Goal: Task Accomplishment & Management: Complete application form

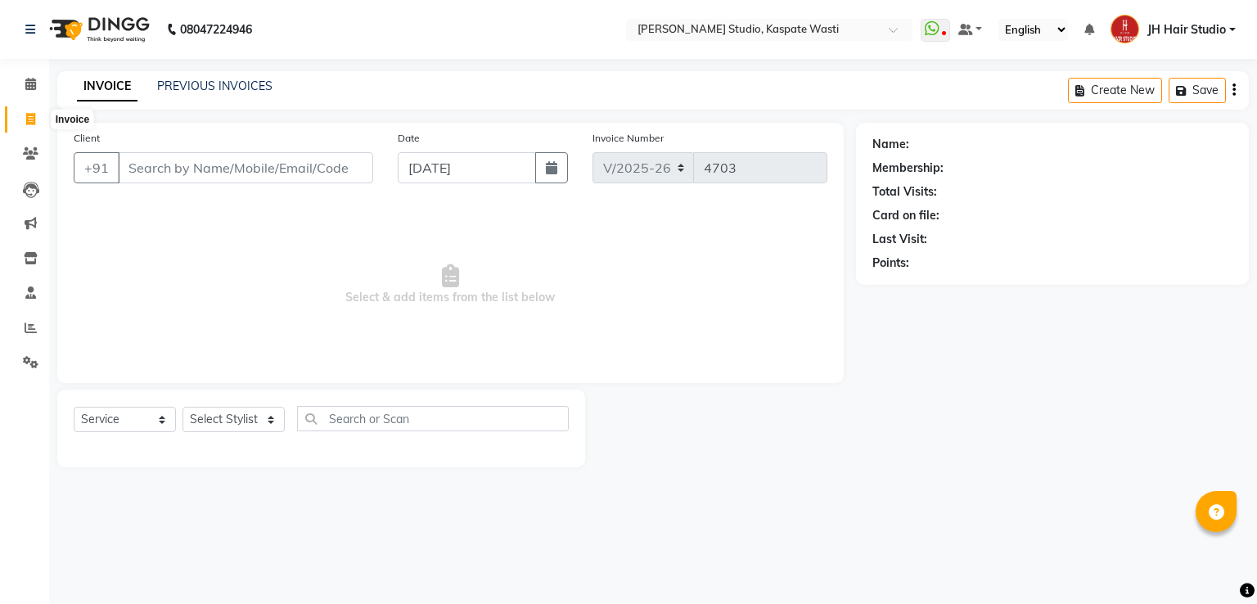
select select "130"
select select "service"
type input "8380087180"
click at [337, 176] on button "Add Client" at bounding box center [331, 167] width 84 height 31
select select "22"
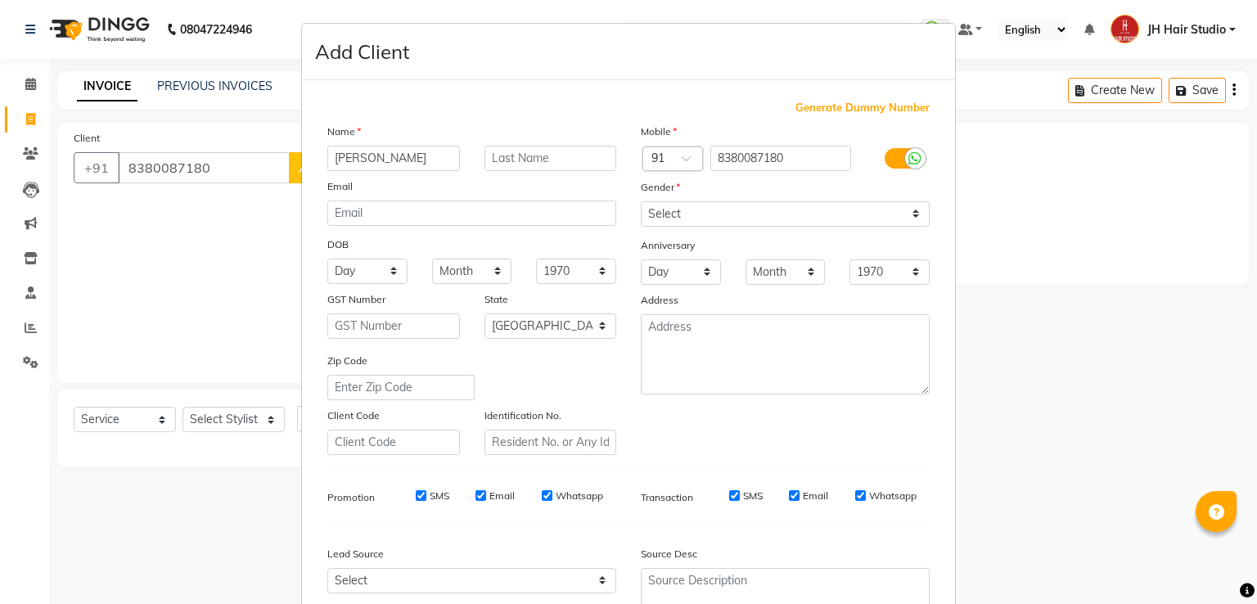
type input "[PERSON_NAME]"
click at [707, 210] on select "Select [DEMOGRAPHIC_DATA] [DEMOGRAPHIC_DATA] Other Prefer Not To Say" at bounding box center [785, 213] width 289 height 25
select select "[DEMOGRAPHIC_DATA]"
click at [641, 202] on select "Select [DEMOGRAPHIC_DATA] [DEMOGRAPHIC_DATA] Other Prefer Not To Say" at bounding box center [785, 213] width 289 height 25
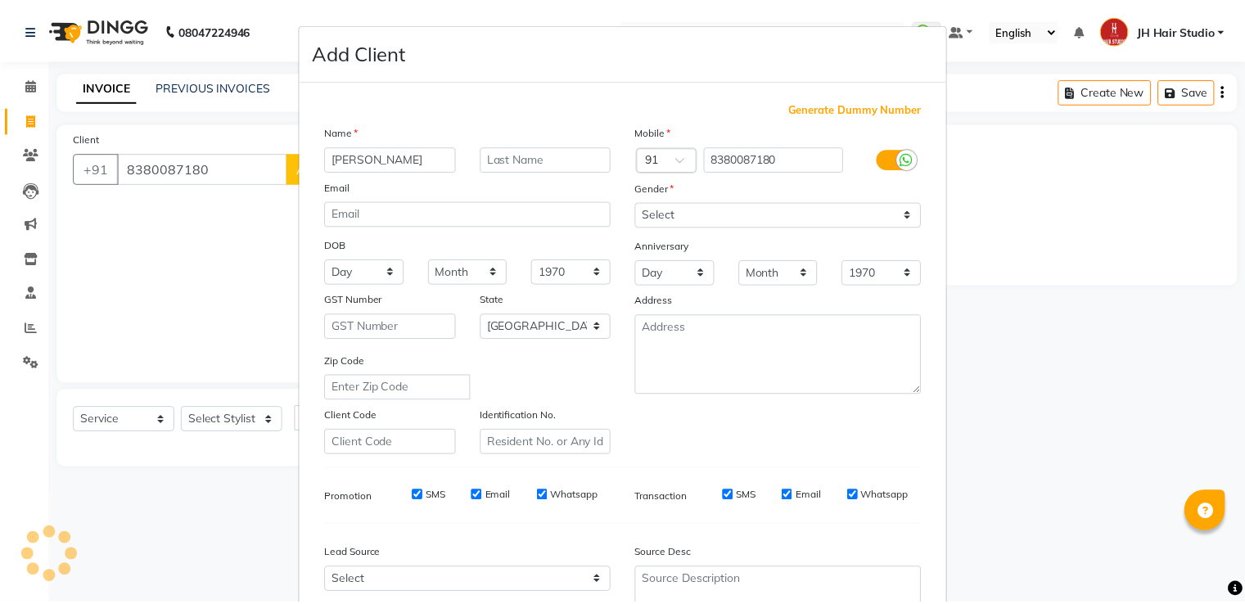
scroll to position [160, 0]
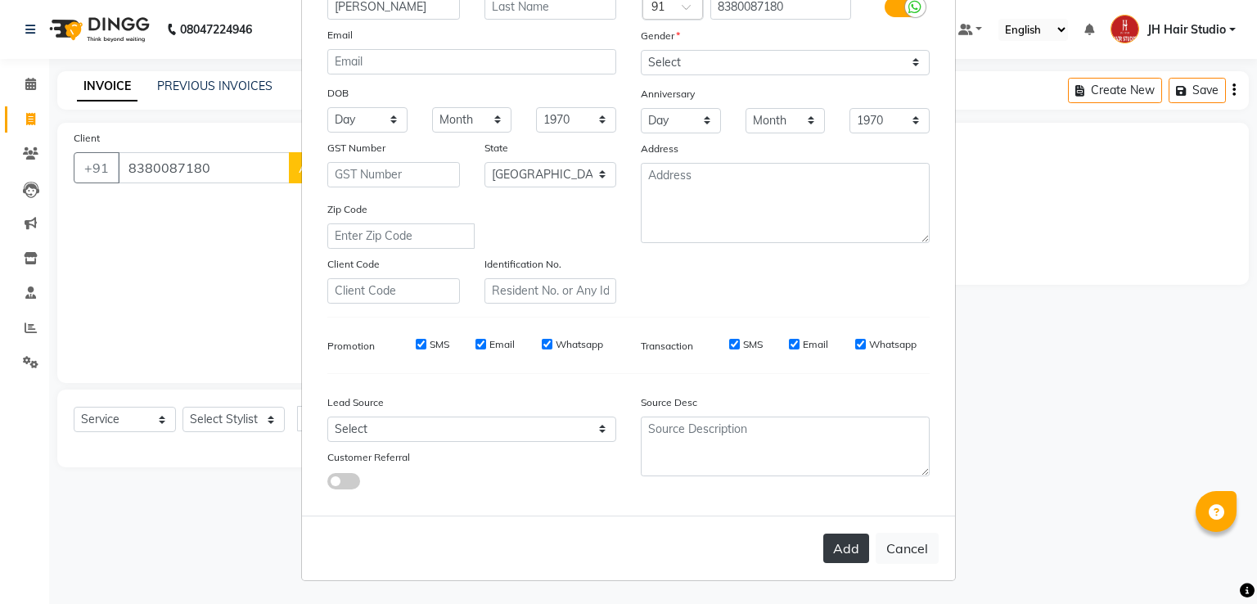
click at [841, 541] on button "Add" at bounding box center [846, 548] width 46 height 29
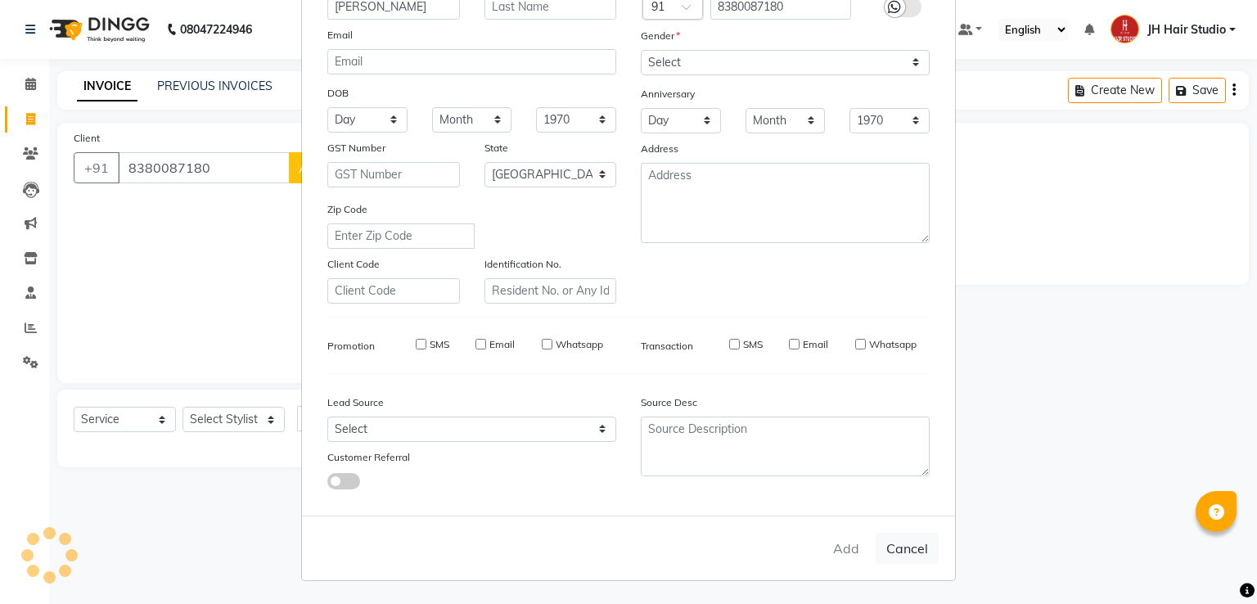
select select
select select "null"
select select
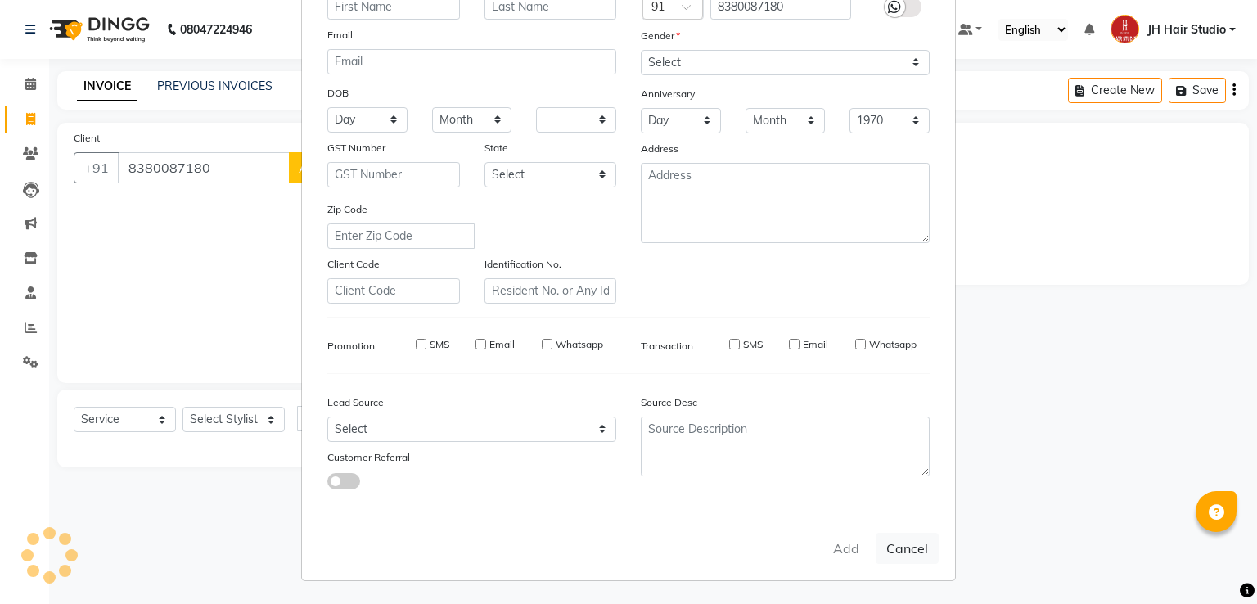
select select
checkbox input "false"
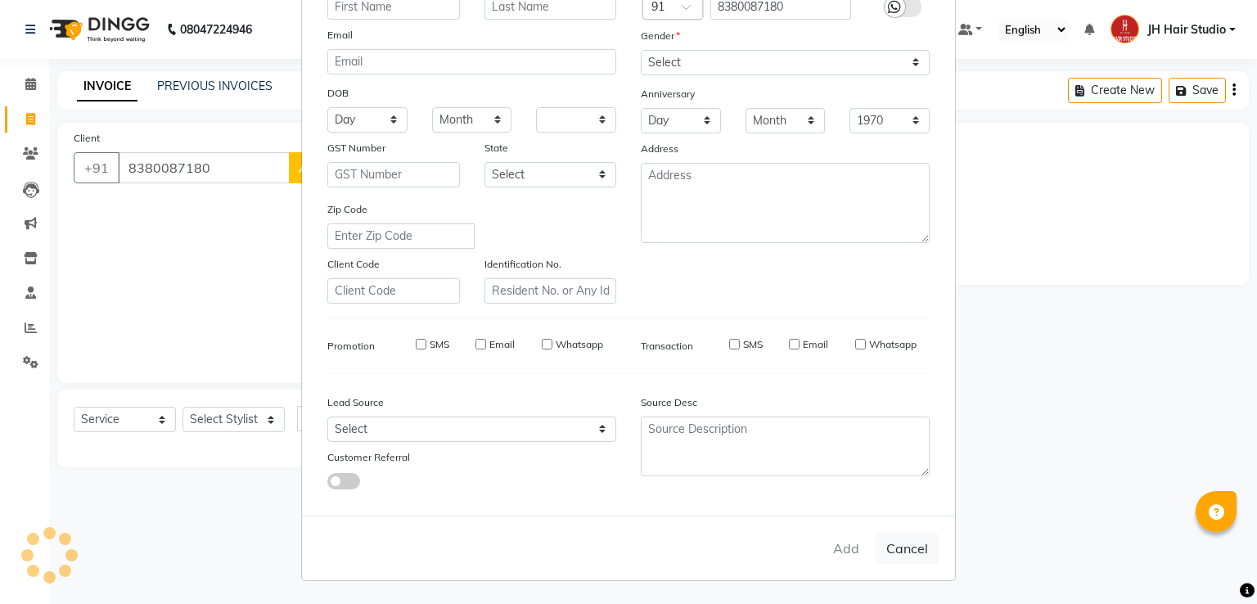
checkbox input "false"
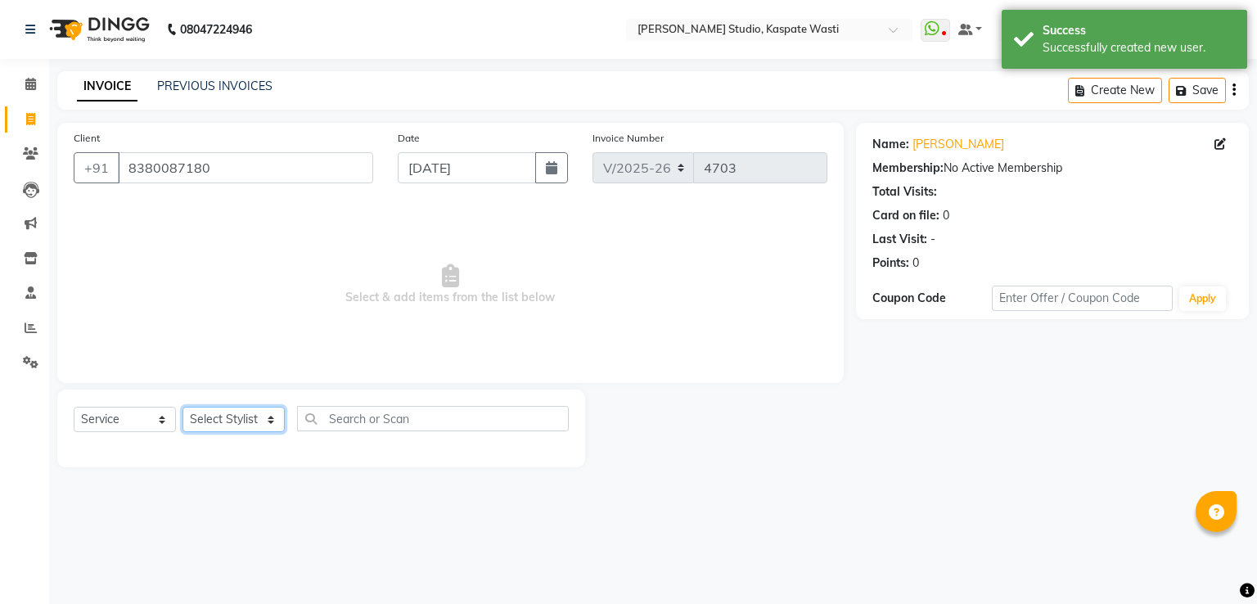
click at [253, 428] on select "Select Stylist [F1] GANESH [F1] [PERSON_NAME] [ F1] RAM [F1]Sanjay [F1][PERSON_…" at bounding box center [234, 419] width 102 height 25
select select "63820"
click at [183, 408] on select "Select Stylist [F1] GANESH [F1] [PERSON_NAME] [ F1] RAM [F1]Sanjay [F1][PERSON_…" at bounding box center [234, 419] width 102 height 25
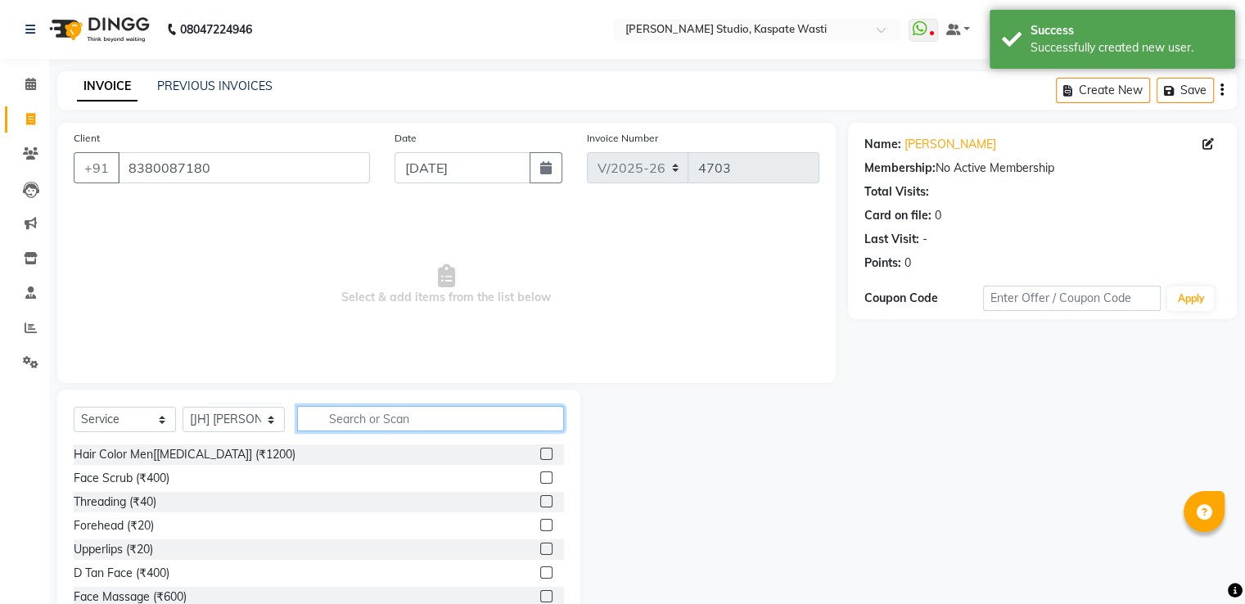
click at [386, 431] on input "text" at bounding box center [430, 418] width 267 height 25
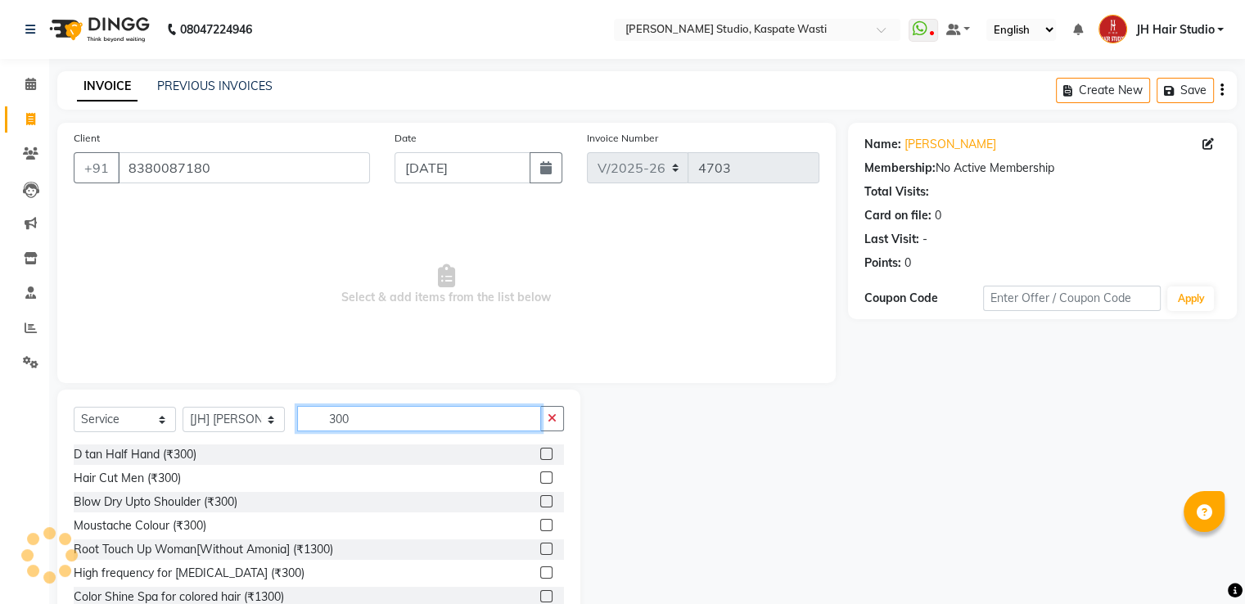
type input "300"
click at [540, 479] on label at bounding box center [546, 477] width 12 height 12
click at [540, 479] on input "checkbox" at bounding box center [545, 478] width 11 height 11
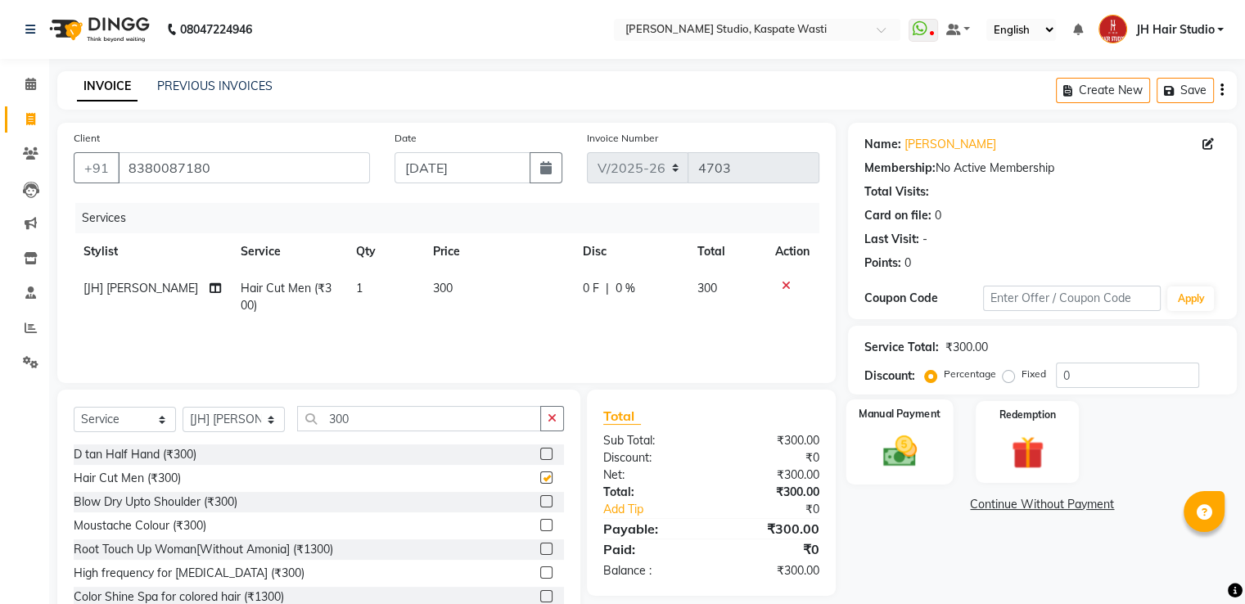
checkbox input "false"
click at [907, 439] on img at bounding box center [899, 451] width 55 height 39
click at [985, 503] on span "GPay" at bounding box center [984, 505] width 34 height 19
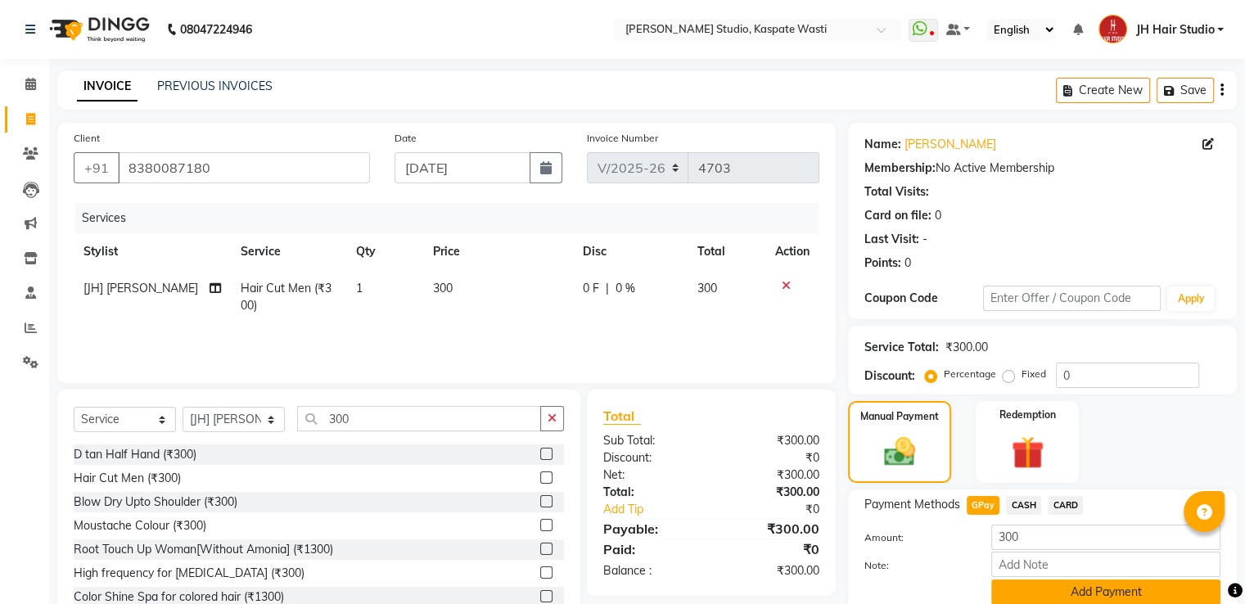
click at [1067, 589] on button "Add Payment" at bounding box center [1105, 591] width 229 height 25
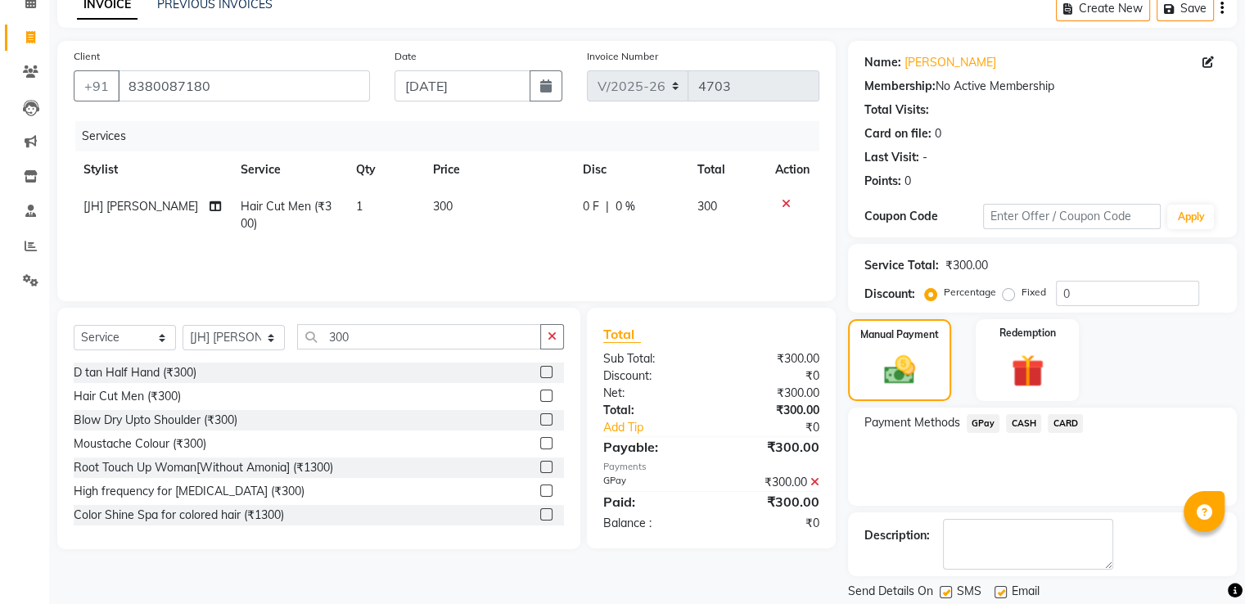
scroll to position [133, 0]
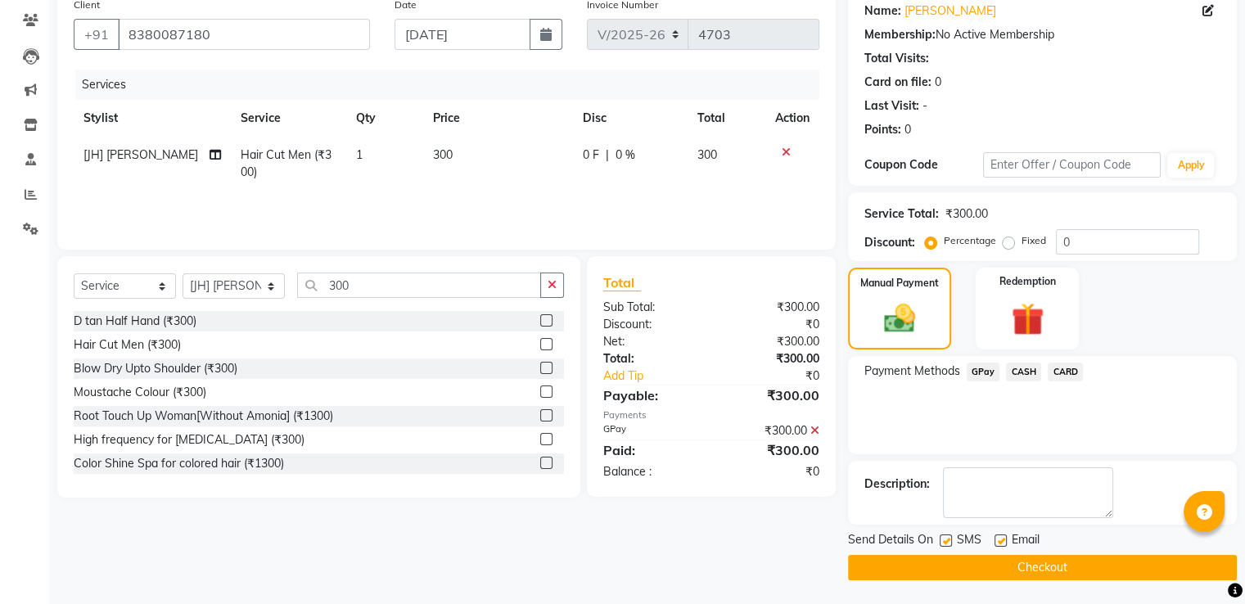
click at [961, 573] on button "Checkout" at bounding box center [1042, 567] width 389 height 25
